Goal: Transaction & Acquisition: Obtain resource

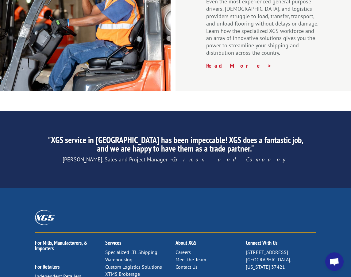
scroll to position [980, 0]
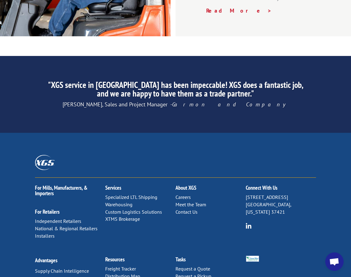
click at [190, 201] on link "Meet the Team" at bounding box center [191, 204] width 31 height 6
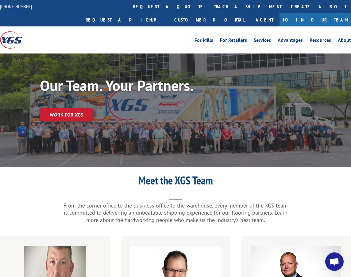
click at [185, 137] on div "Our Team. Your Partners. Work for XGS" at bounding box center [175, 110] width 351 height 114
drag, startPoint x: 185, startPoint y: 137, endPoint x: 158, endPoint y: 137, distance: 26.7
click at [158, 137] on div "Our Team. Your Partners. Work for XGS" at bounding box center [175, 110] width 351 height 114
click at [129, 9] on link "request a quote" at bounding box center [169, 6] width 81 height 13
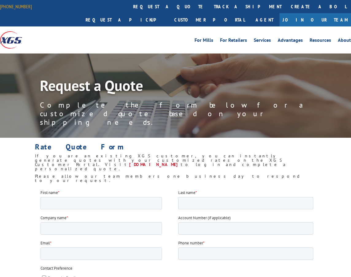
click at [15, 7] on link "[PHONE_NUMBER]" at bounding box center [16, 6] width 32 height 6
click at [188, 153] on span "If you are an existing XGS customer, you can instantly generate quotes with you…" at bounding box center [159, 160] width 249 height 14
